Goal: Information Seeking & Learning: Learn about a topic

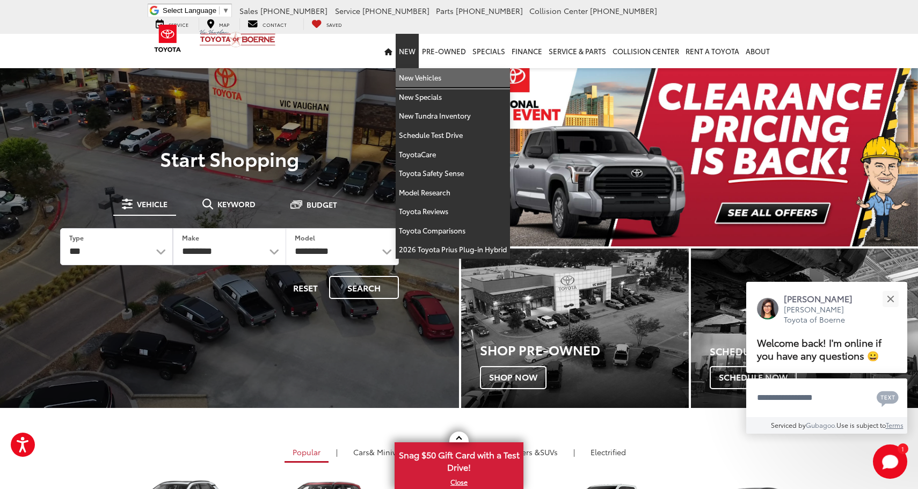
click at [415, 75] on link "New Vehicles" at bounding box center [453, 77] width 114 height 19
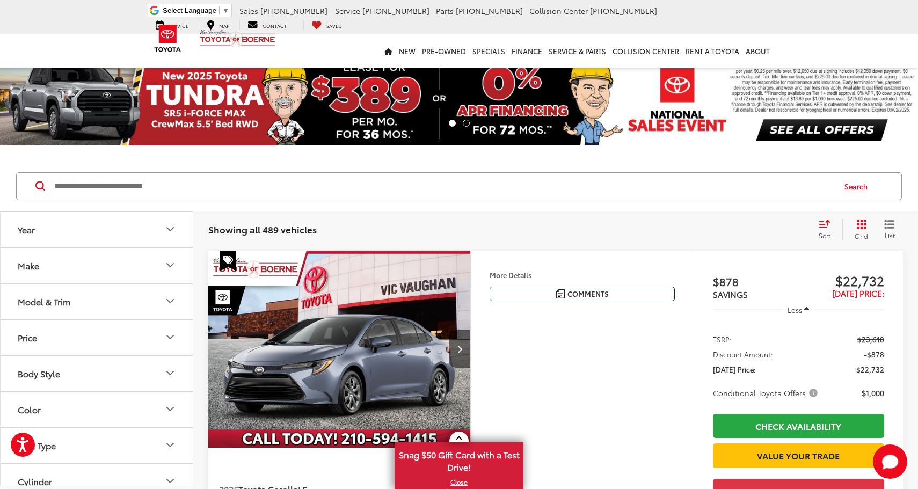
click at [69, 262] on button "Make" at bounding box center [97, 265] width 193 height 35
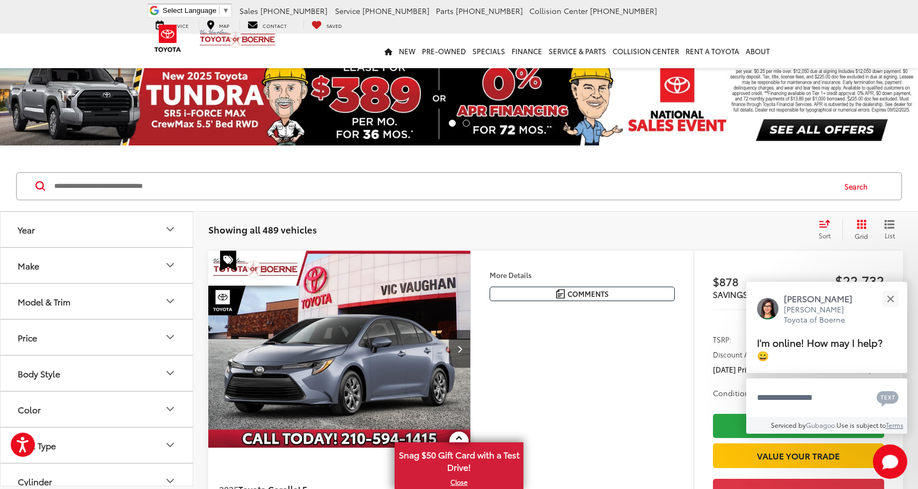
click at [70, 300] on div "Model & Trim" at bounding box center [44, 301] width 53 height 10
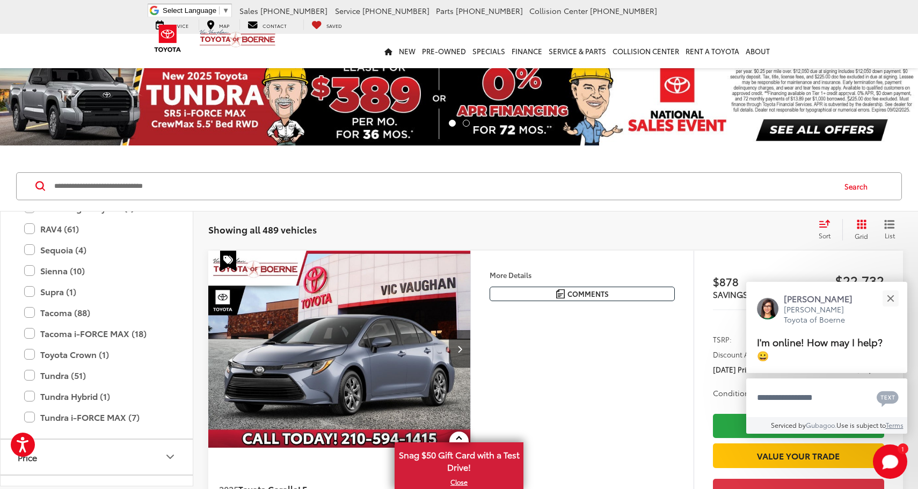
scroll to position [381, 0]
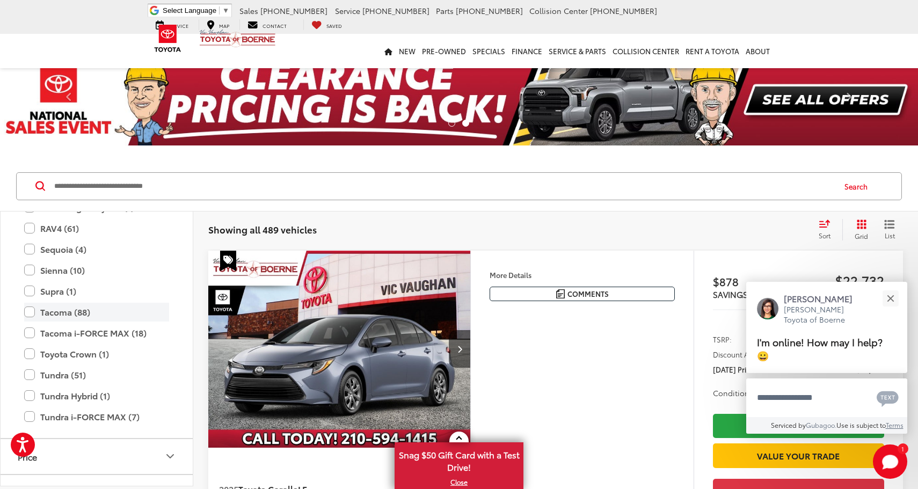
click at [71, 311] on label "Tacoma (88)" at bounding box center [96, 312] width 145 height 19
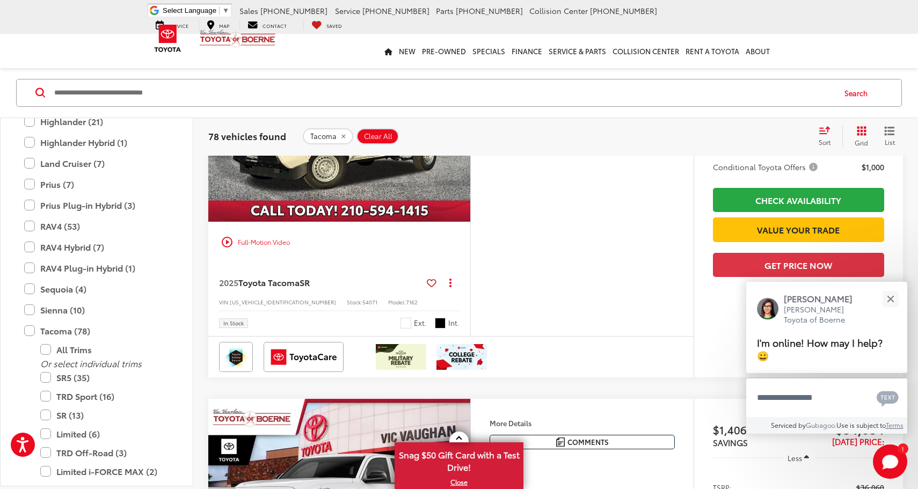
scroll to position [237, 0]
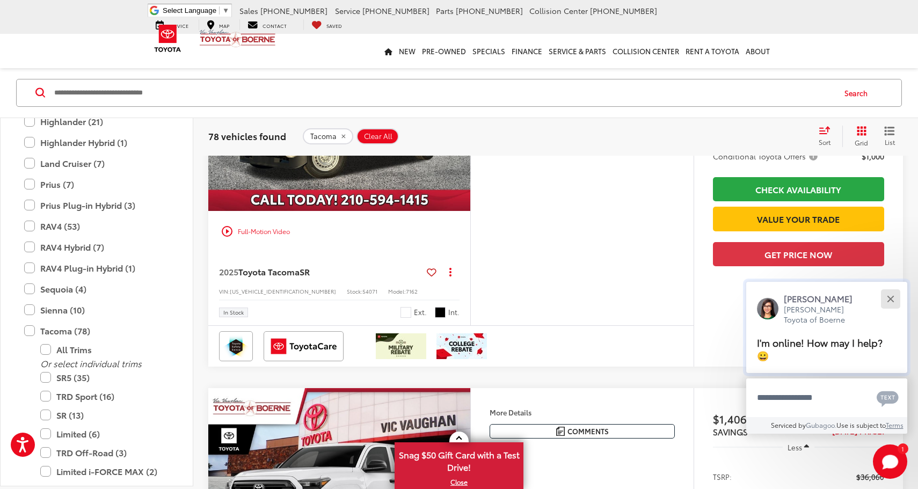
click at [894, 298] on button "Close" at bounding box center [890, 298] width 23 height 23
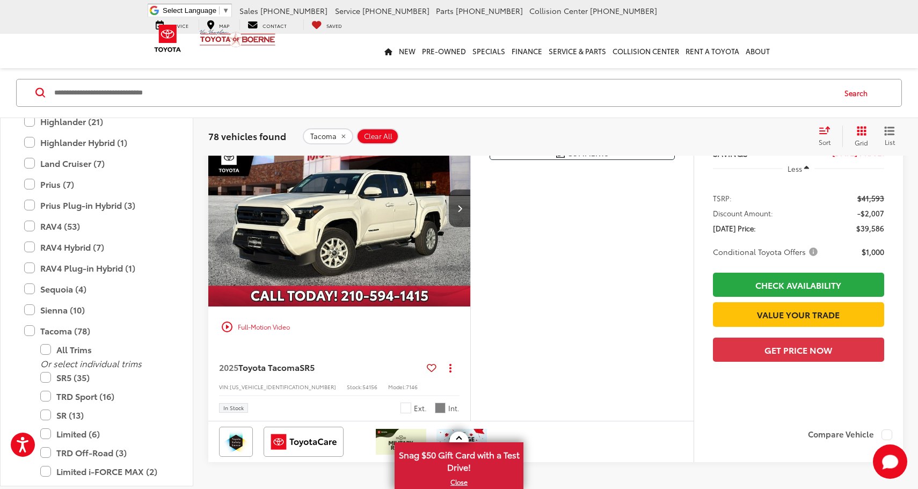
scroll to position [4235, 0]
